Goal: Task Accomplishment & Management: Complete application form

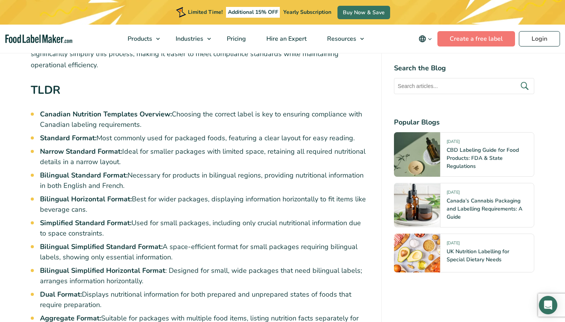
scroll to position [355, 0]
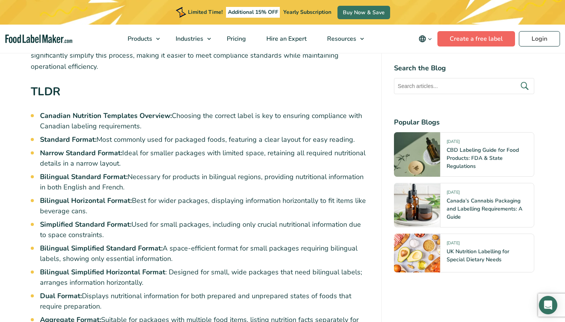
click at [466, 36] on link "Create a free label" at bounding box center [476, 38] width 78 height 15
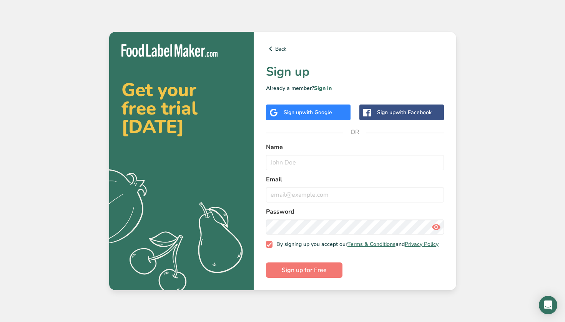
click at [307, 109] on span "with Google" at bounding box center [317, 112] width 30 height 7
type input "[PERSON_NAME]"
type input "C"
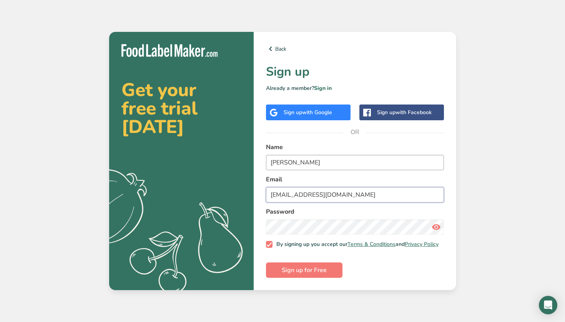
type input "[EMAIL_ADDRESS][DOMAIN_NAME]"
click at [268, 245] on span at bounding box center [269, 244] width 7 height 7
click at [268, 245] on input "By signing up you accept our Terms & Conditions and Privacy Policy" at bounding box center [268, 244] width 5 height 5
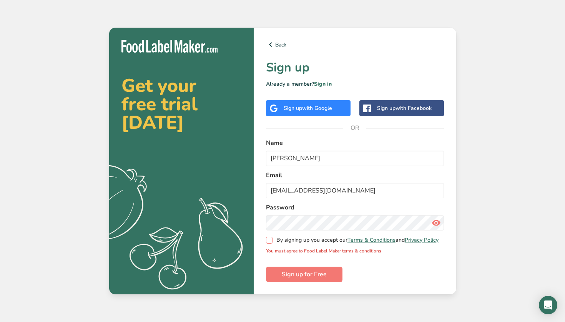
click at [270, 239] on span at bounding box center [269, 240] width 7 height 7
click at [270, 239] on input "By signing up you accept our Terms & Conditions and Privacy Policy" at bounding box center [268, 240] width 5 height 5
checkbox input "true"
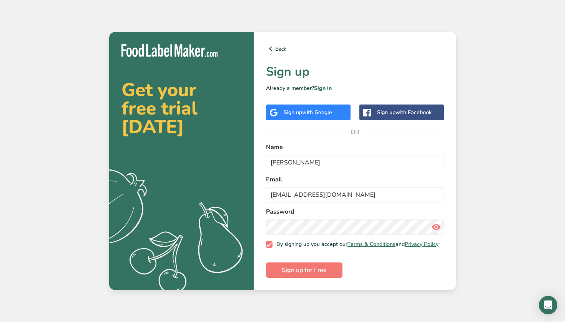
click at [284, 259] on form "Name [PERSON_NAME] [PERSON_NAME][EMAIL_ADDRESS][DOMAIN_NAME] Password By signin…" at bounding box center [355, 210] width 178 height 135
click at [288, 273] on span "Sign up for Free" at bounding box center [304, 270] width 45 height 9
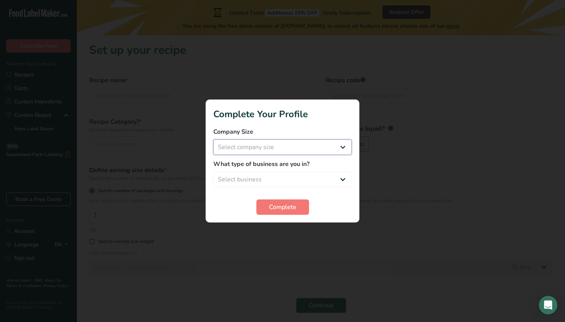
select select "1"
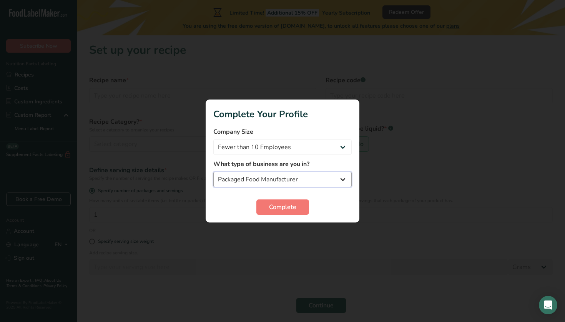
select select "8"
click at [276, 205] on span "Complete" at bounding box center [282, 207] width 27 height 9
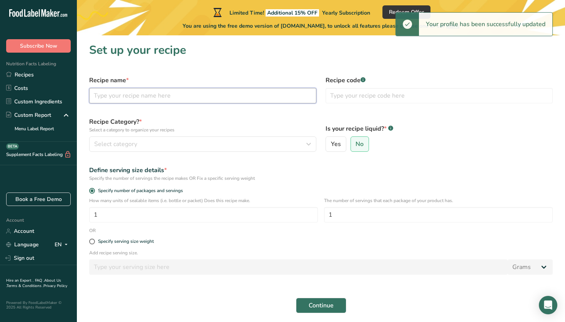
click at [169, 97] on input "text" at bounding box center [202, 95] width 227 height 15
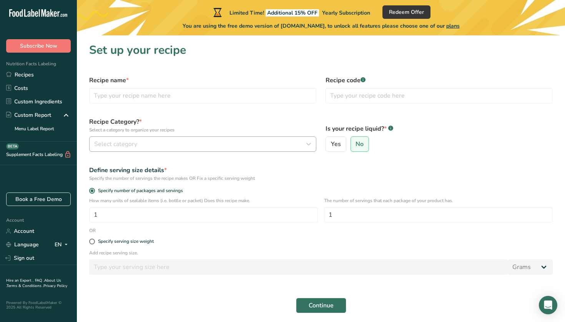
click at [157, 151] on button "Select category" at bounding box center [202, 143] width 227 height 15
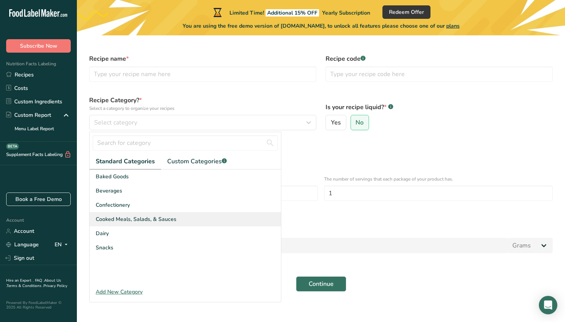
scroll to position [22, 0]
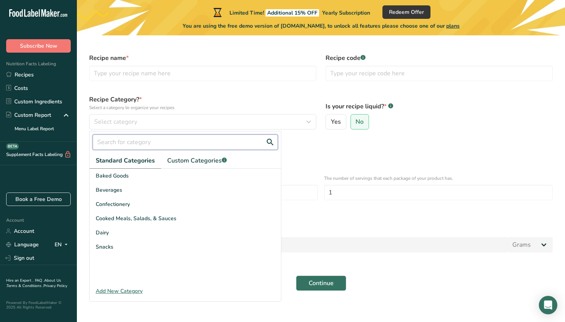
click at [157, 145] on input "text" at bounding box center [185, 141] width 185 height 15
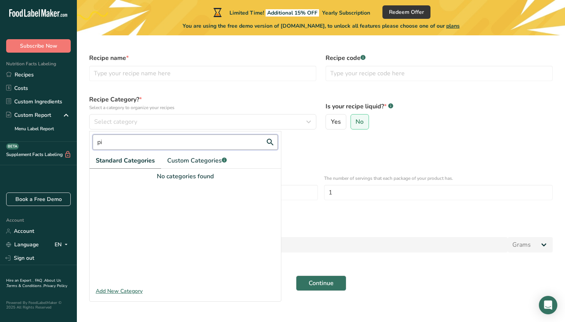
type input "p"
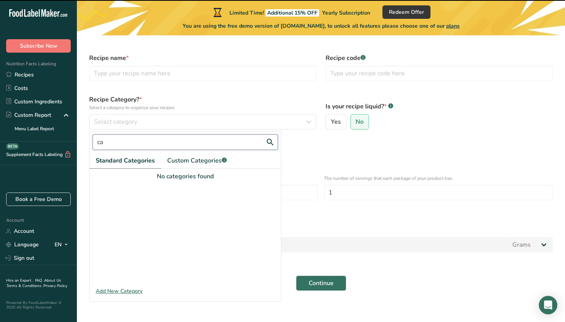
type input "c"
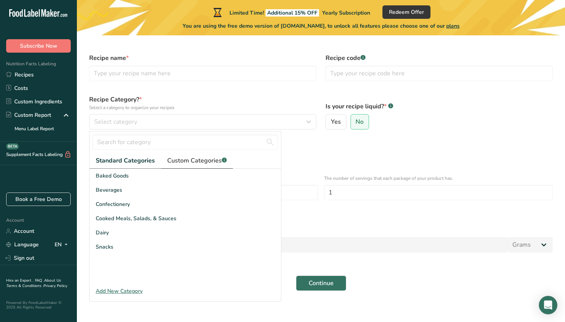
click at [183, 159] on span "Custom Categories .a-a{fill:#347362;}.b-a{fill:#fff;}" at bounding box center [197, 160] width 60 height 9
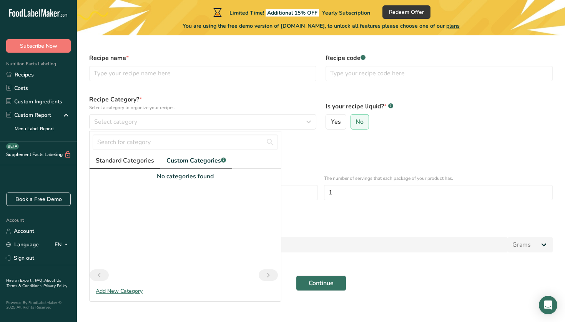
click at [124, 165] on span "Standard Categories" at bounding box center [125, 160] width 58 height 9
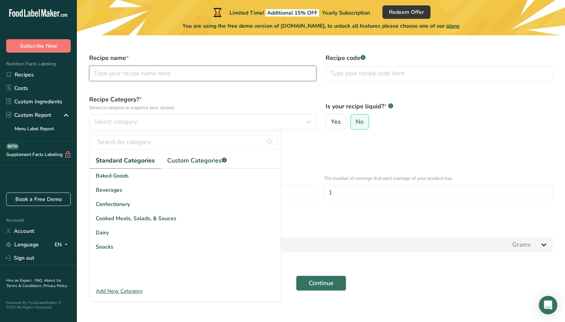
click at [142, 78] on input "text" at bounding box center [202, 73] width 227 height 15
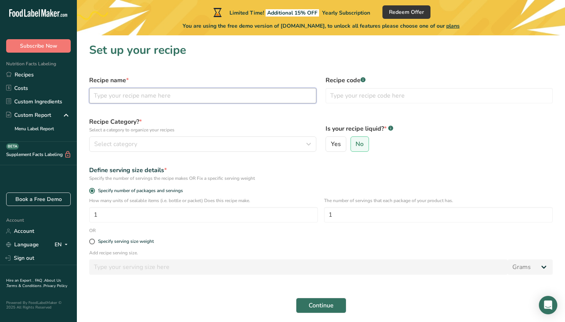
scroll to position [0, 0]
type input "Cowgirl Kickers"
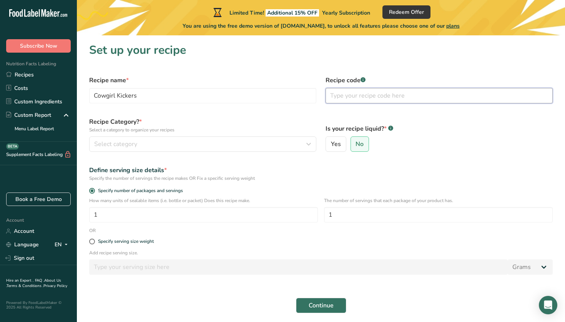
click at [355, 96] on input "text" at bounding box center [438, 95] width 227 height 15
type input "PJ-1"
click at [209, 138] on button "Select category" at bounding box center [202, 143] width 227 height 15
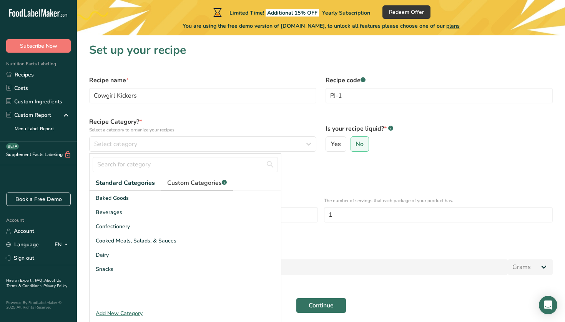
click at [190, 181] on span "Custom Categories .a-a{fill:#347362;}.b-a{fill:#fff;}" at bounding box center [197, 182] width 60 height 9
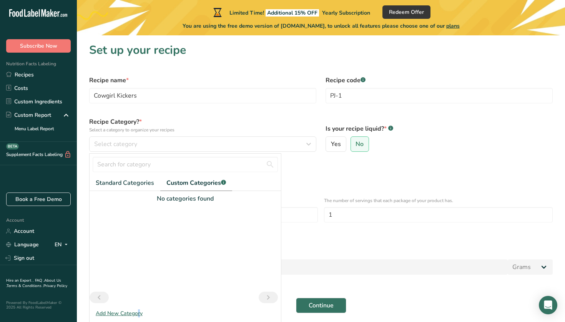
click at [125, 310] on div "Add New Category" at bounding box center [185, 313] width 191 height 8
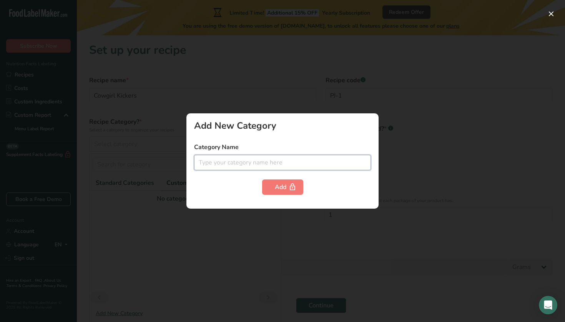
click at [237, 158] on input "text" at bounding box center [282, 162] width 177 height 15
click at [288, 190] on span "button" at bounding box center [292, 187] width 9 height 9
click at [286, 247] on div at bounding box center [282, 161] width 565 height 322
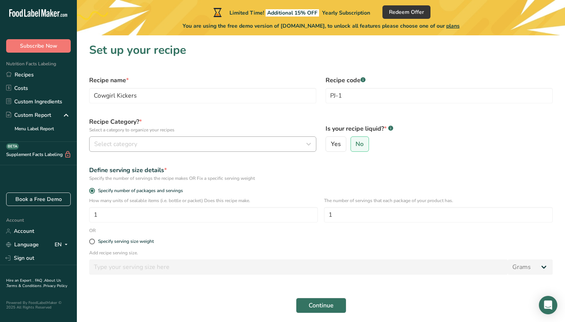
click at [138, 139] on button "Select category" at bounding box center [202, 143] width 227 height 15
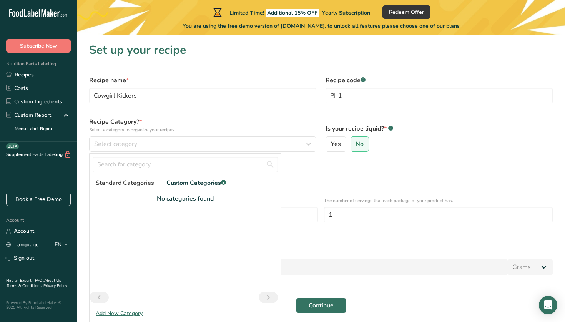
click at [139, 183] on span "Standard Categories" at bounding box center [125, 182] width 58 height 9
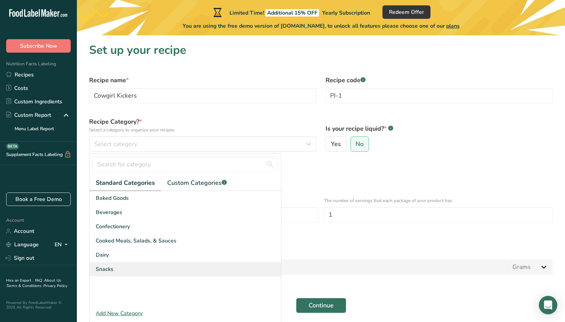
click at [143, 269] on div "Snacks" at bounding box center [185, 269] width 191 height 14
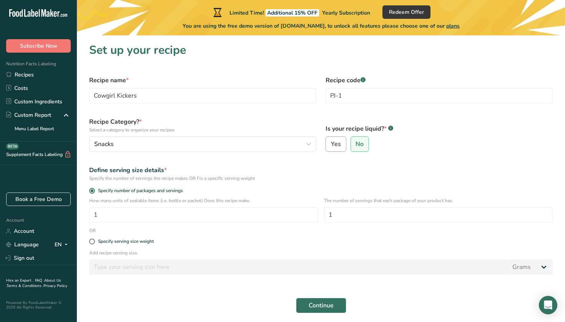
click at [341, 141] on label "Yes" at bounding box center [335, 143] width 21 height 15
click at [331, 142] on input "Yes" at bounding box center [328, 144] width 5 height 5
radio input "true"
radio input "false"
select select "22"
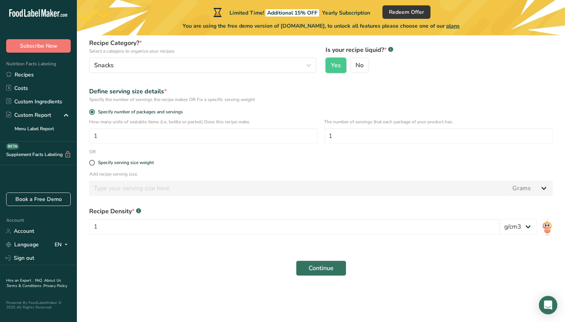
scroll to position [79, 0]
click at [355, 139] on input "1" at bounding box center [438, 135] width 229 height 15
click at [121, 162] on div "Specify serving size weight" at bounding box center [126, 163] width 56 height 6
click at [94, 162] on input "Specify serving size weight" at bounding box center [91, 162] width 5 height 5
radio input "true"
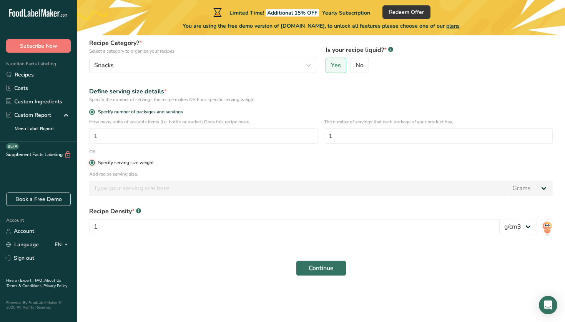
radio input "false"
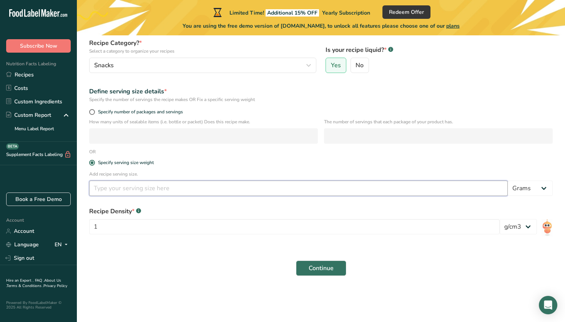
click at [141, 191] on input "number" at bounding box center [298, 188] width 418 height 15
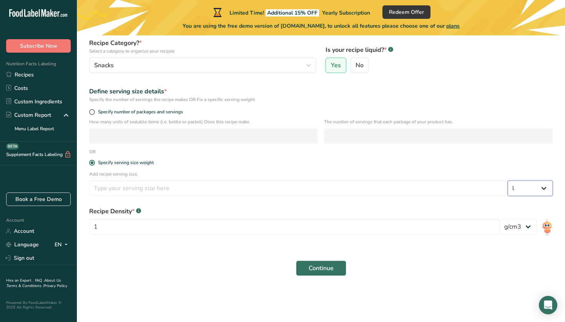
select select "17"
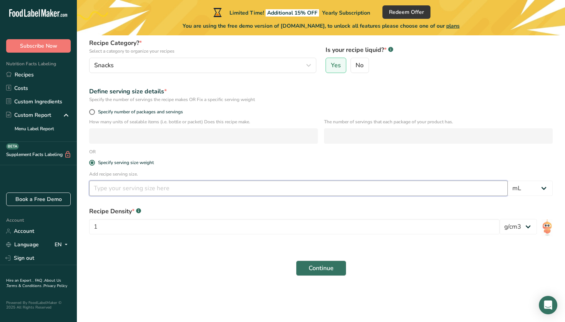
click at [353, 186] on input "number" at bounding box center [298, 188] width 418 height 15
type input "500"
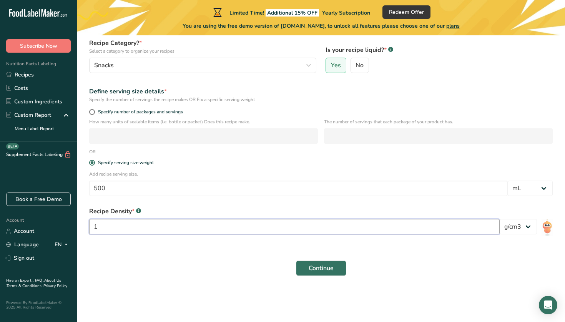
click at [208, 221] on input "1" at bounding box center [294, 226] width 410 height 15
select select "23"
click at [317, 269] on span "Continue" at bounding box center [321, 268] width 25 height 9
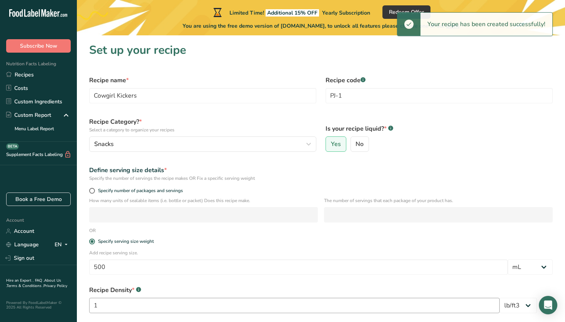
scroll to position [0, 0]
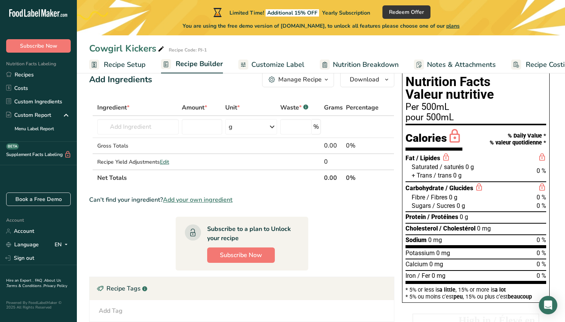
scroll to position [4, 0]
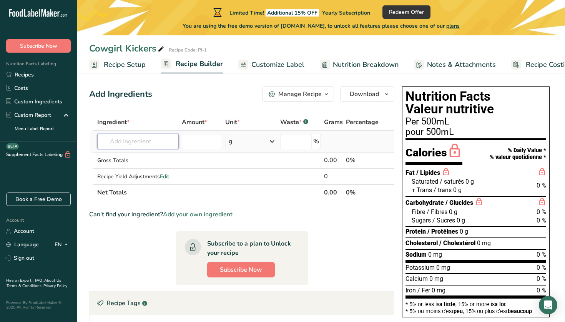
click at [141, 140] on input "text" at bounding box center [137, 141] width 81 height 15
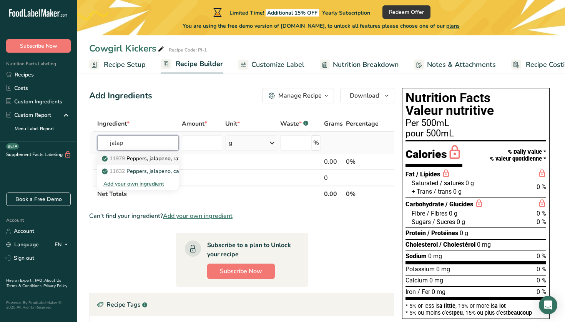
scroll to position [2, 0]
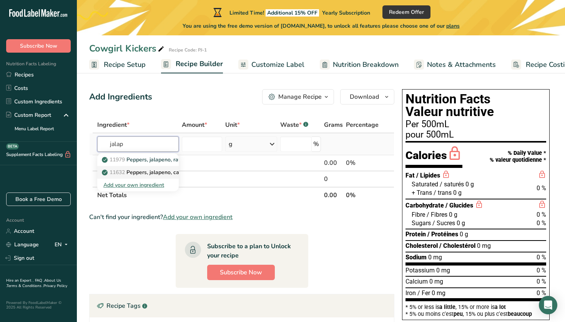
type input "jalap"
click at [157, 170] on p "11632 Peppers, jalapeno, canned, solids and liquids" at bounding box center [169, 172] width 133 height 8
type input "Peppers, jalapeno, canned, solids and liquids"
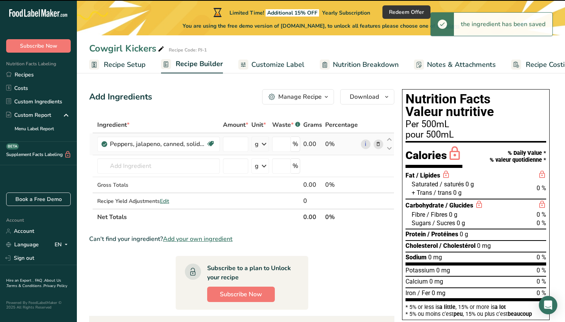
type input "0"
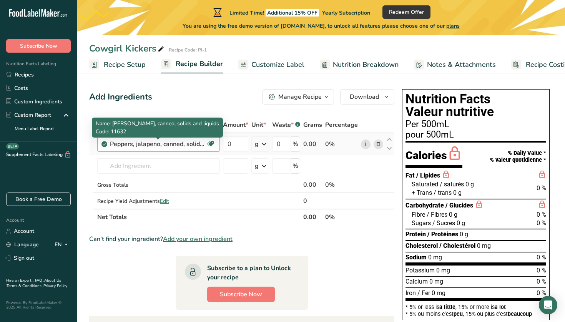
click at [180, 147] on div "Peppers, jalapeno, canned, solids and liquids" at bounding box center [158, 143] width 96 height 9
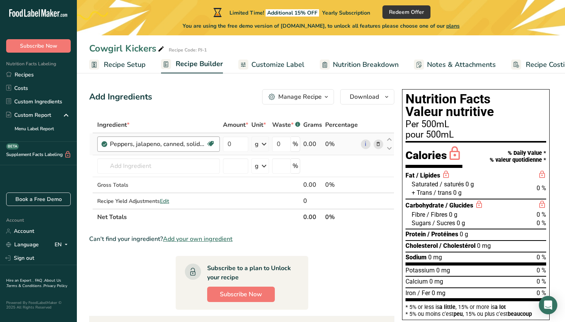
click at [164, 144] on div "Peppers, jalapeno, canned, solids and liquids" at bounding box center [158, 143] width 96 height 9
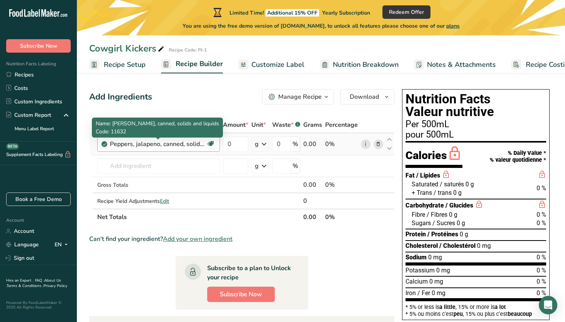
click at [164, 144] on div "Peppers, jalapeno, canned, solids and liquids" at bounding box center [158, 143] width 96 height 9
click at [176, 142] on div "Peppers, jalapeno, canned, solids and liquids" at bounding box center [158, 143] width 96 height 9
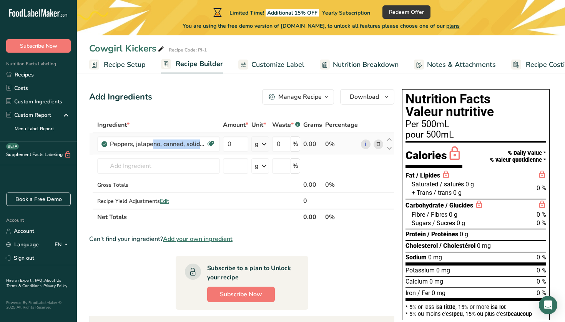
click at [375, 143] on span at bounding box center [377, 143] width 9 height 9
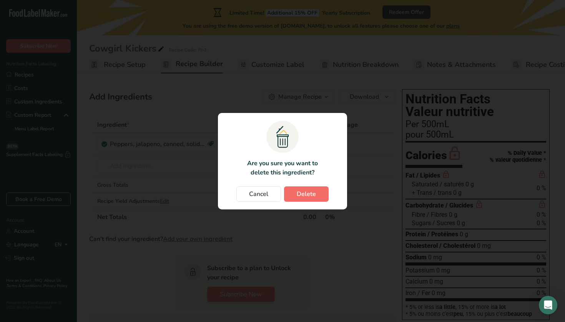
click at [312, 198] on button "Delete" at bounding box center [306, 193] width 45 height 15
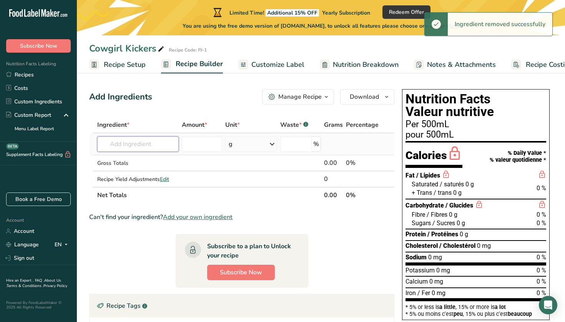
click at [141, 146] on input "text" at bounding box center [137, 143] width 81 height 15
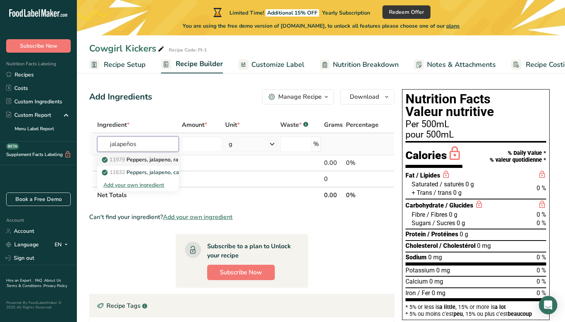
type input "jalapeños"
click at [138, 162] on p "11979 [PERSON_NAME], jalapeno, raw" at bounding box center [143, 160] width 80 height 8
type input "Peppers, jalapeno, raw"
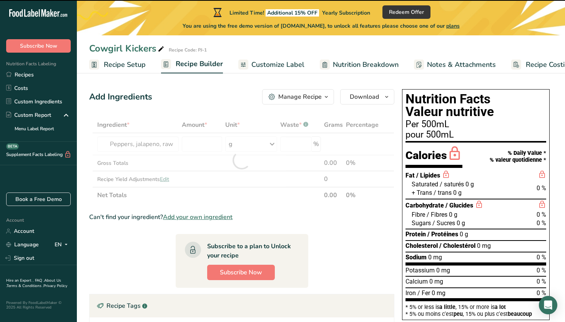
type input "0"
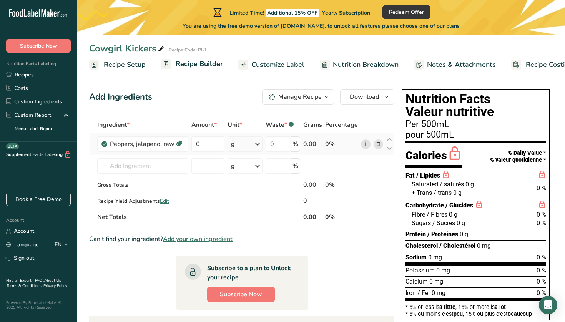
click at [379, 142] on icon at bounding box center [377, 144] width 5 height 8
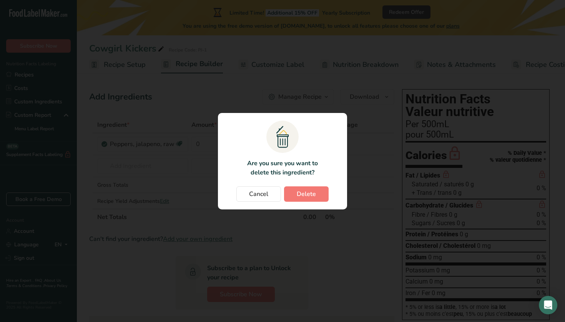
click at [304, 189] on span "Delete" at bounding box center [306, 193] width 19 height 9
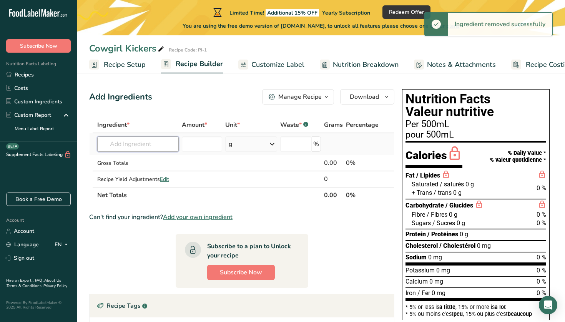
click at [148, 141] on input "text" at bounding box center [137, 143] width 81 height 15
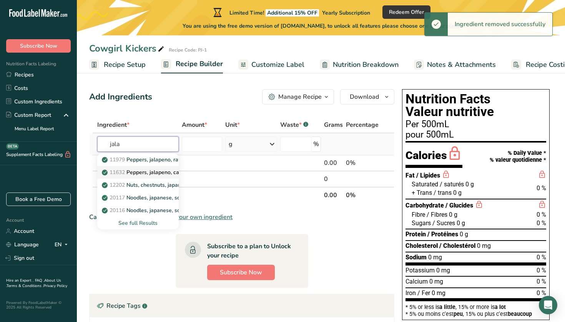
type input "jala"
click at [139, 175] on p "11632 Peppers, jalapeno, canned, solids and liquids" at bounding box center [169, 172] width 133 height 8
type input "Peppers, jalapeno, canned, solids and liquids"
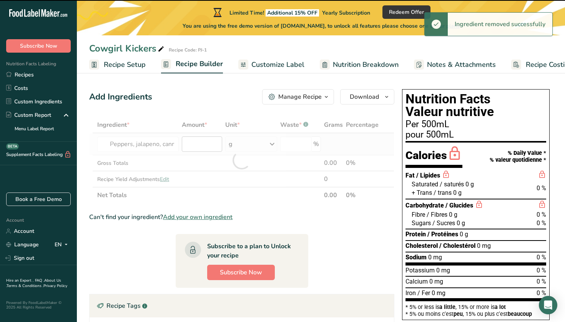
type input "0"
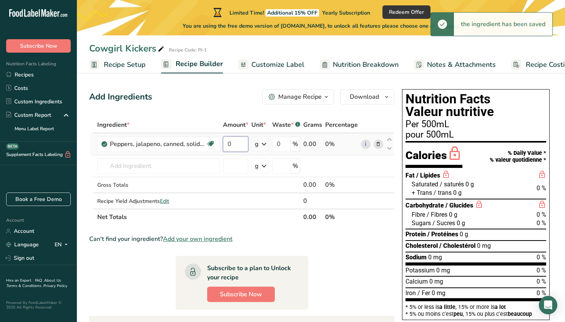
click at [236, 145] on input "0" at bounding box center [235, 143] width 25 height 15
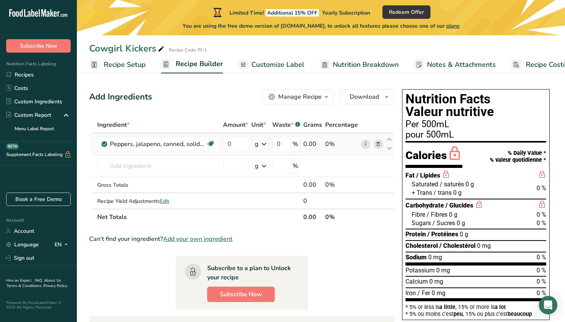
click at [264, 143] on div "Ingredient * Amount * Unit * Waste * .a-a{fill:#347362;}.b-a{fill:#fff;} Grams …" at bounding box center [241, 171] width 305 height 108
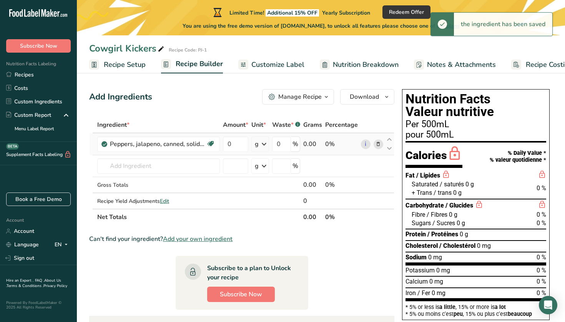
click at [263, 144] on icon at bounding box center [263, 144] width 9 height 14
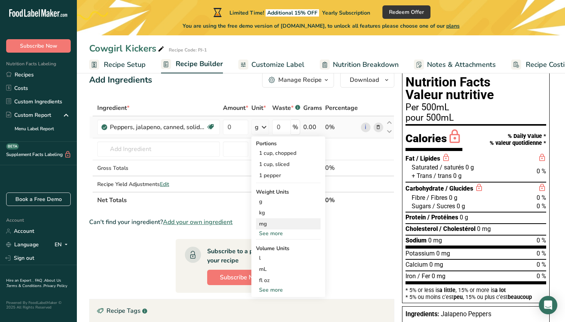
scroll to position [16, 0]
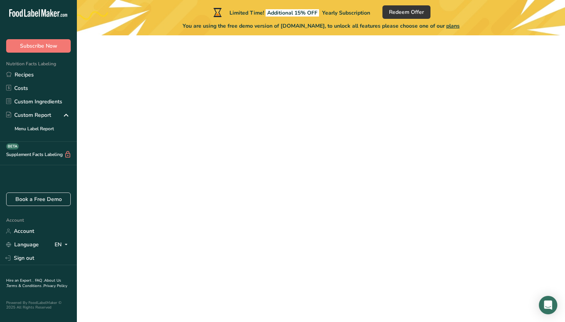
scroll to position [2, 0]
